Goal: Information Seeking & Learning: Learn about a topic

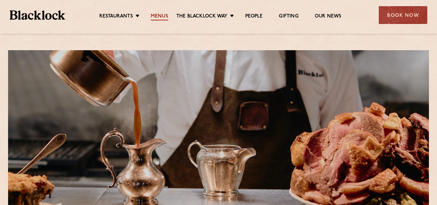
click at [157, 15] on link "Menus" at bounding box center [159, 16] width 17 height 7
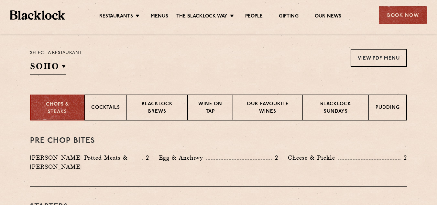
scroll to position [205, 0]
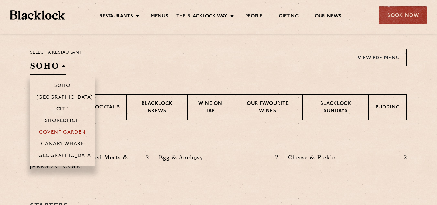
click at [61, 130] on p "Covent Garden" at bounding box center [62, 133] width 47 height 6
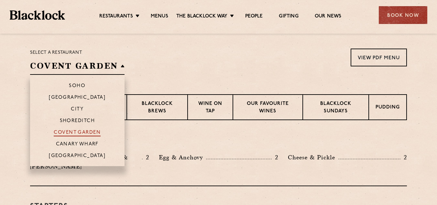
click at [61, 130] on p "Covent Garden" at bounding box center [77, 133] width 47 height 6
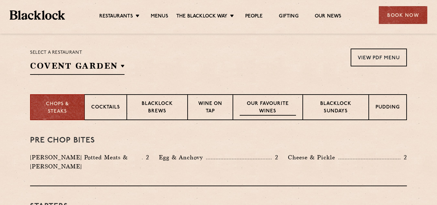
click at [266, 106] on p "Our favourite wines" at bounding box center [268, 107] width 56 height 15
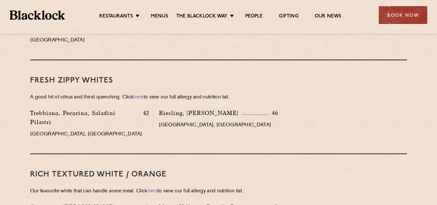
scroll to position [525, 0]
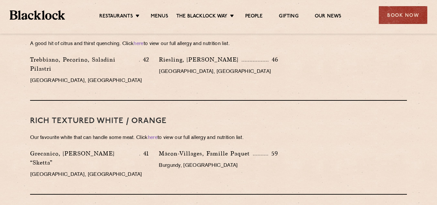
click at [316, 173] on div "RICH TEXTURED WHITE / ORANGE Our favourite white that can handle some meat. Cli…" at bounding box center [218, 148] width 377 height 94
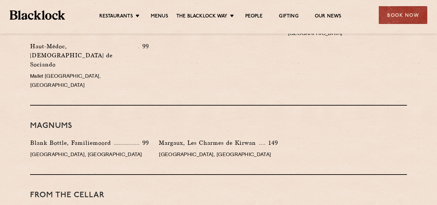
scroll to position [1127, 0]
